Goal: Task Accomplishment & Management: Manage account settings

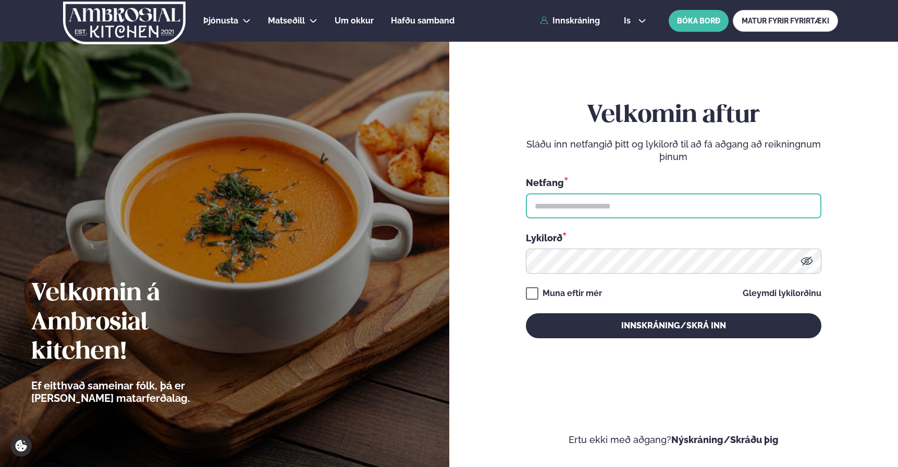
click at [597, 206] on input "text" at bounding box center [673, 205] width 295 height 25
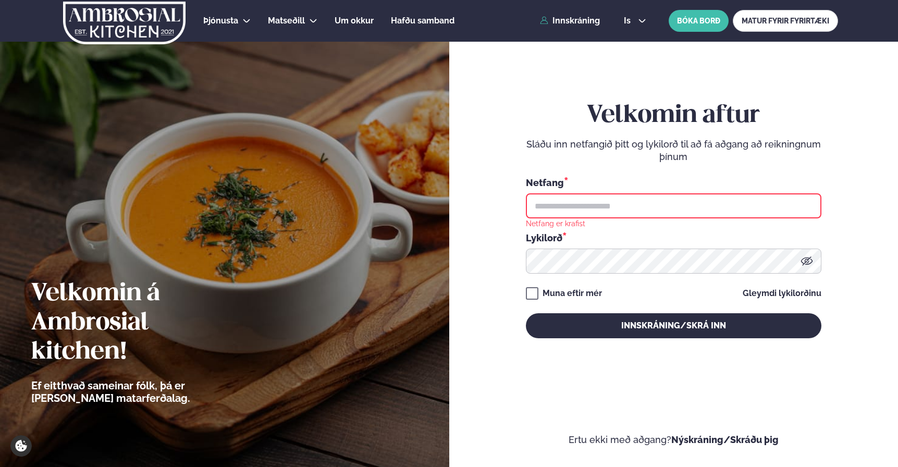
type input "**********"
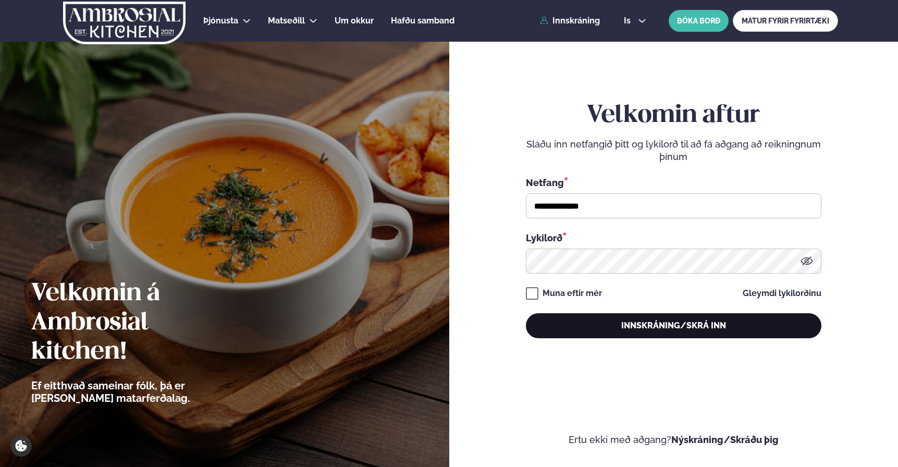
click at [683, 331] on button "Innskráning/Skrá inn" at bounding box center [673, 325] width 295 height 25
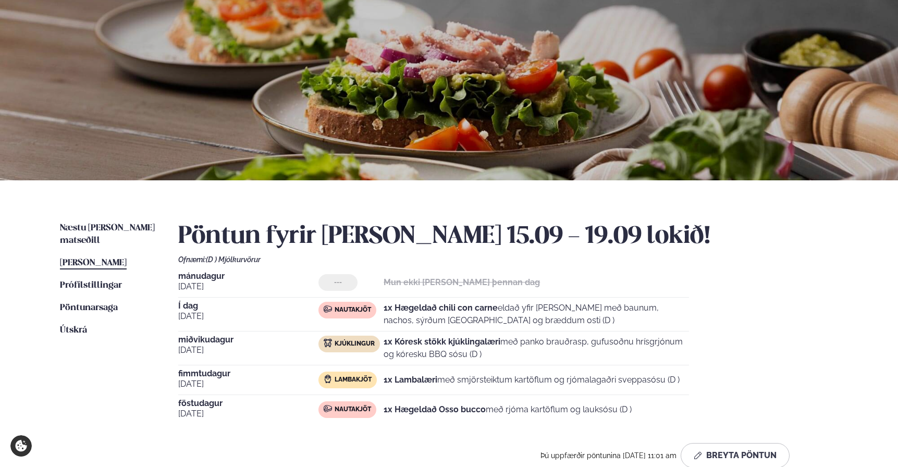
scroll to position [133, 0]
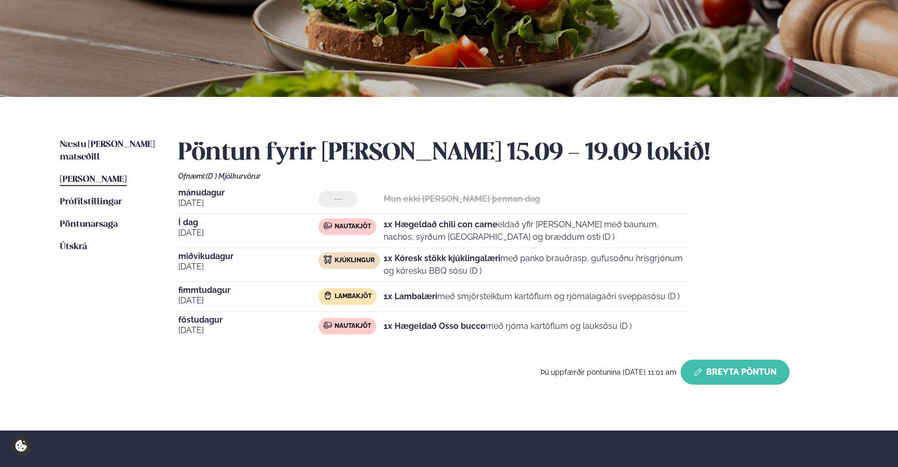
click at [715, 369] on button "Breyta Pöntun" at bounding box center [734, 371] width 109 height 25
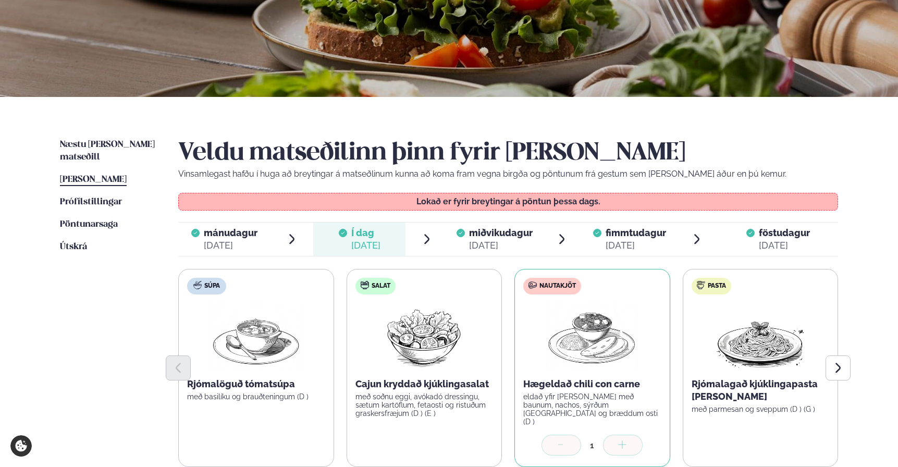
click at [773, 234] on span "föstudagur" at bounding box center [783, 232] width 51 height 11
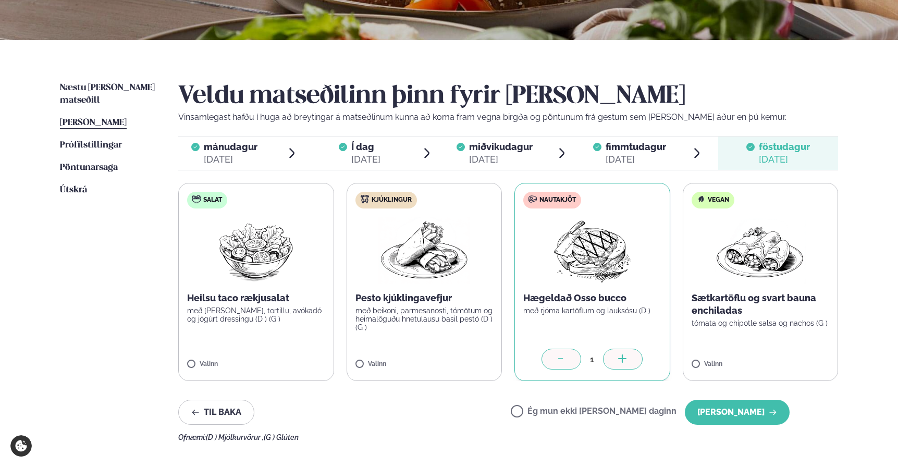
scroll to position [197, 0]
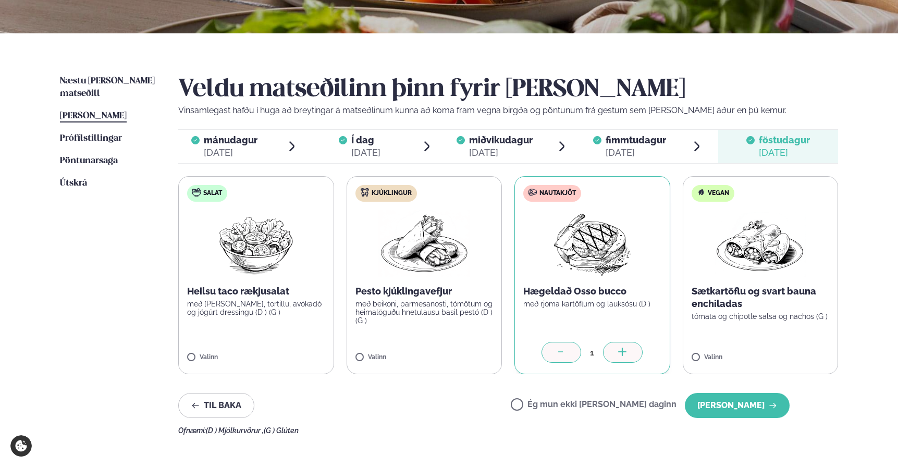
click at [550, 351] on div at bounding box center [561, 352] width 40 height 21
click at [586, 406] on label "Ég mun ekki [PERSON_NAME] daginn" at bounding box center [593, 405] width 166 height 11
click at [740, 405] on button "[PERSON_NAME]" at bounding box center [736, 405] width 105 height 25
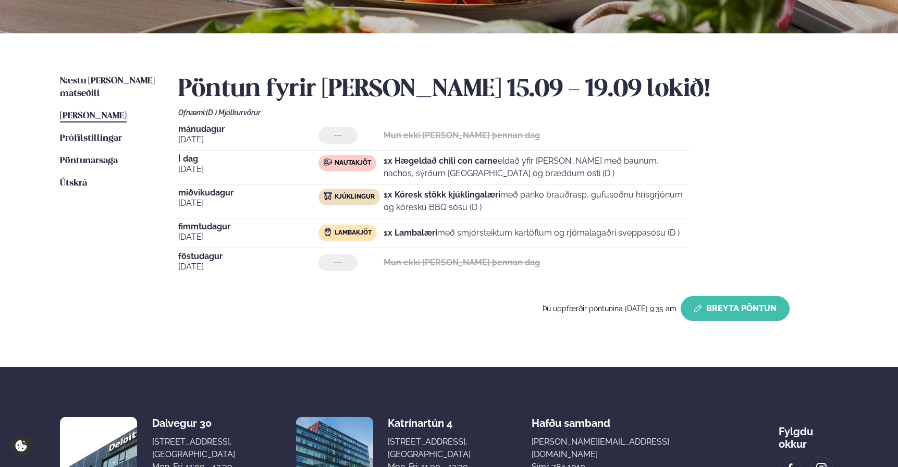
click at [736, 314] on button "Breyta Pöntun" at bounding box center [734, 308] width 109 height 25
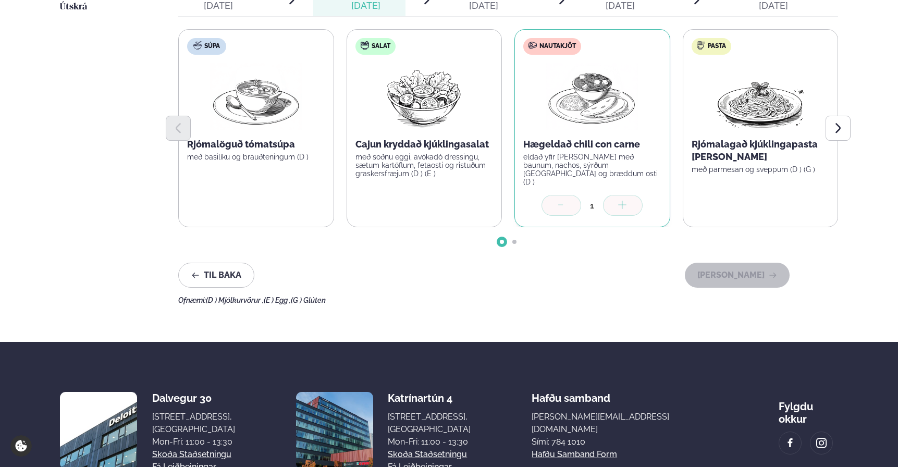
scroll to position [208, 0]
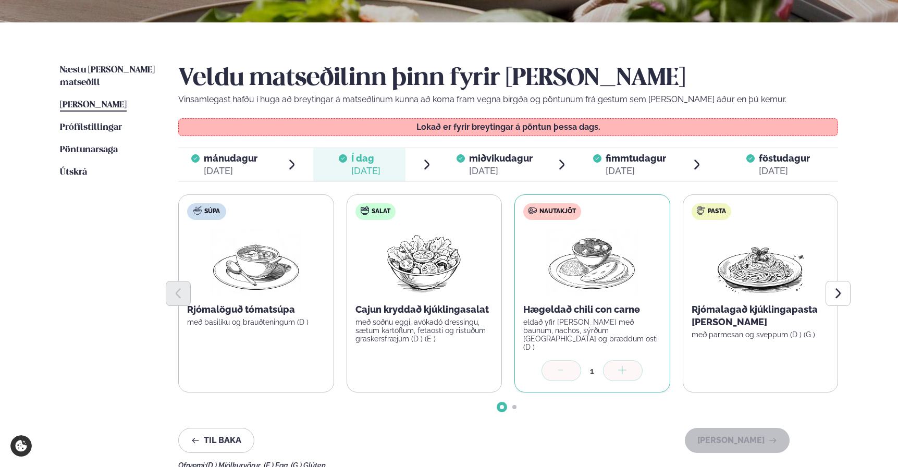
click at [510, 165] on div "[DATE]" at bounding box center [501, 171] width 64 height 13
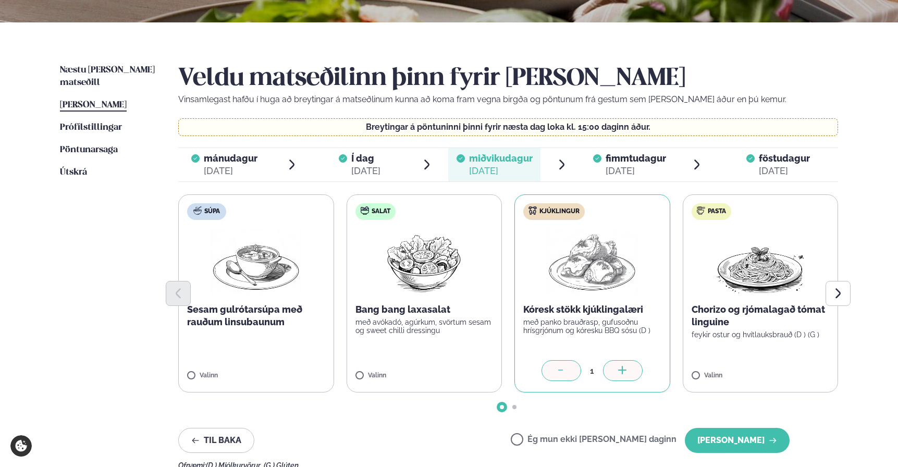
click at [639, 165] on div "[DATE]" at bounding box center [635, 171] width 60 height 13
